Goal: Task Accomplishment & Management: Use online tool/utility

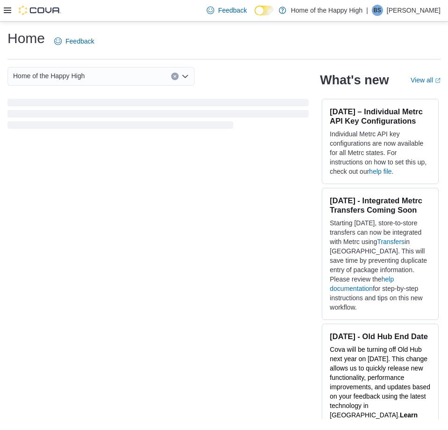
click at [7, 11] on icon at bounding box center [7, 10] width 7 height 7
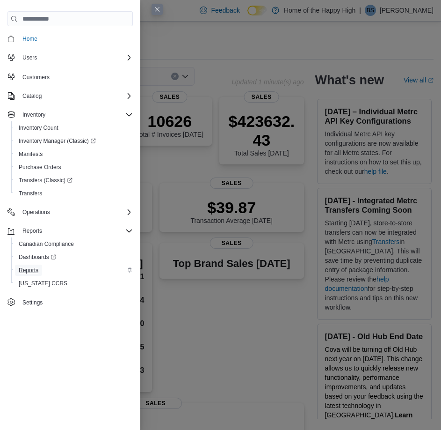
click at [36, 274] on span "Reports" at bounding box center [29, 269] width 20 height 11
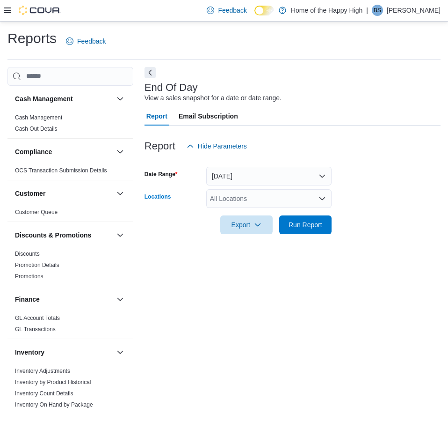
click at [237, 195] on div "All Locations" at bounding box center [268, 198] width 125 height 19
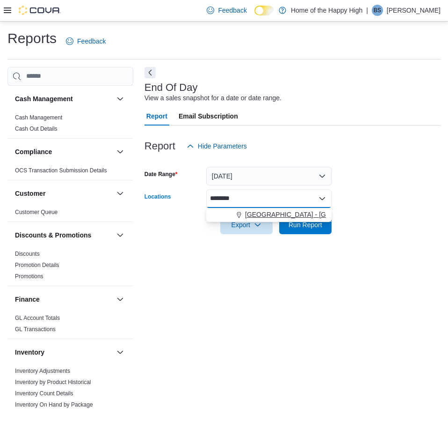
type input "********"
click at [256, 211] on span "[GEOGRAPHIC_DATA] - [GEOGRAPHIC_DATA] - Fire & Flower" at bounding box center [338, 214] width 187 height 9
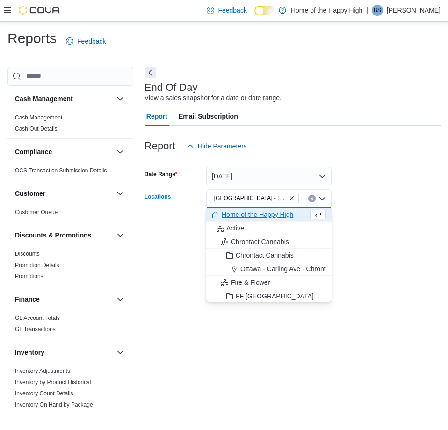
drag, startPoint x: 356, startPoint y: 205, endPoint x: 347, endPoint y: 215, distance: 13.6
click at [356, 205] on form "Date Range [DATE] Locations [GEOGRAPHIC_DATA] - [GEOGRAPHIC_DATA] - Fire & Flow…" at bounding box center [293, 194] width 296 height 79
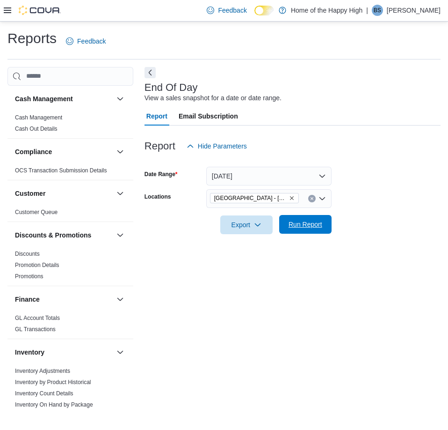
click at [284, 225] on button "Run Report" at bounding box center [305, 224] width 52 height 19
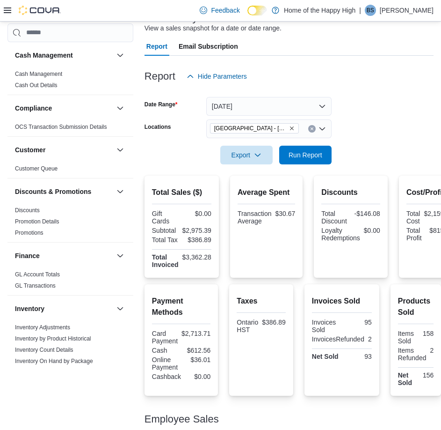
scroll to position [57, 0]
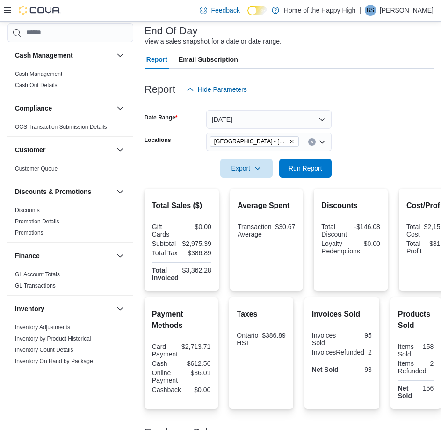
click at [324, 62] on div "Report Email Subscription" at bounding box center [289, 59] width 289 height 19
